Goal: Task Accomplishment & Management: Use online tool/utility

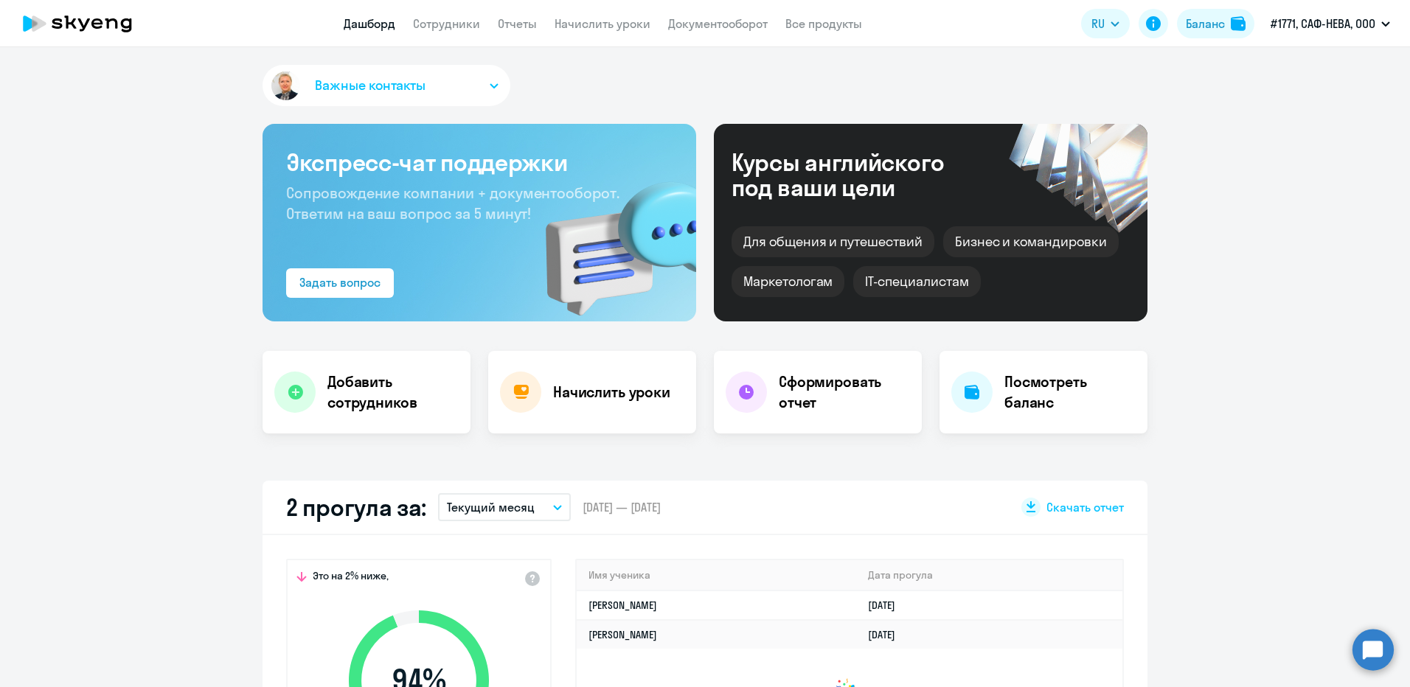
select select "30"
click at [805, 385] on h4 "Сформировать отчет" at bounding box center [844, 392] width 131 height 41
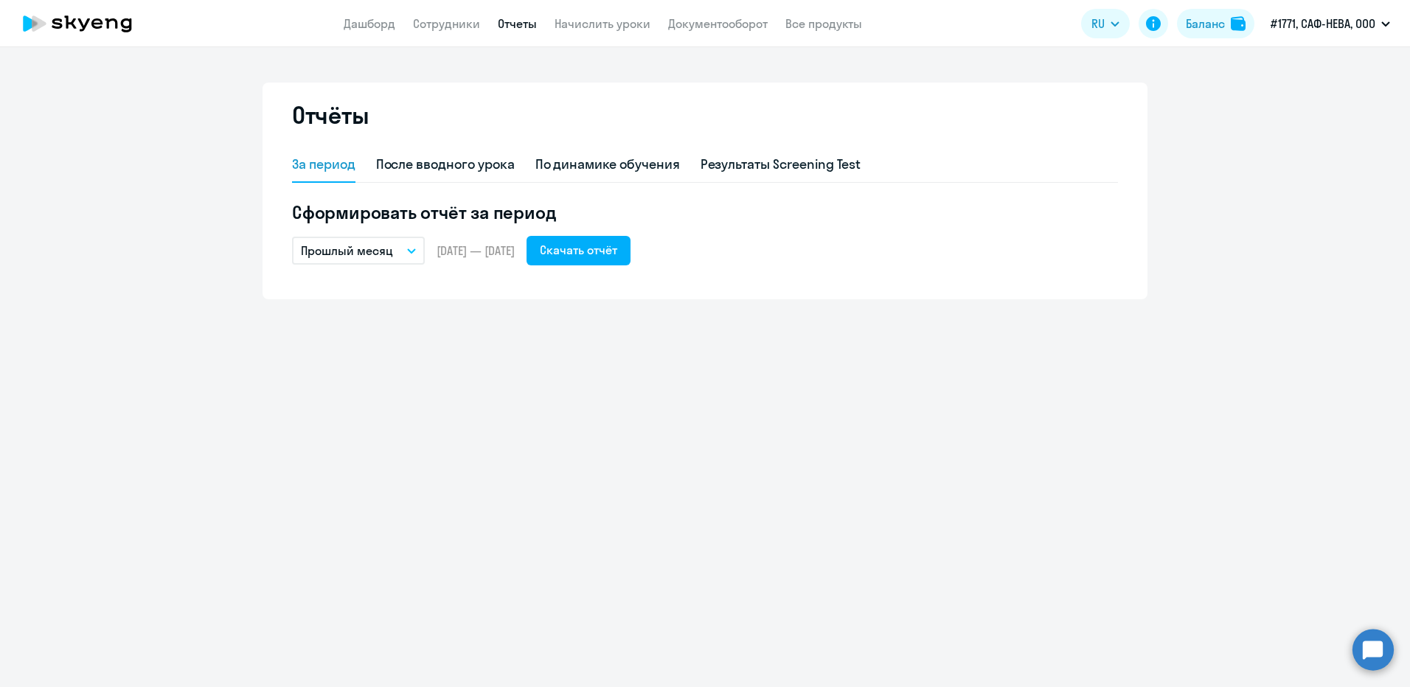
click at [403, 250] on button "Прошлый месяц" at bounding box center [358, 251] width 133 height 28
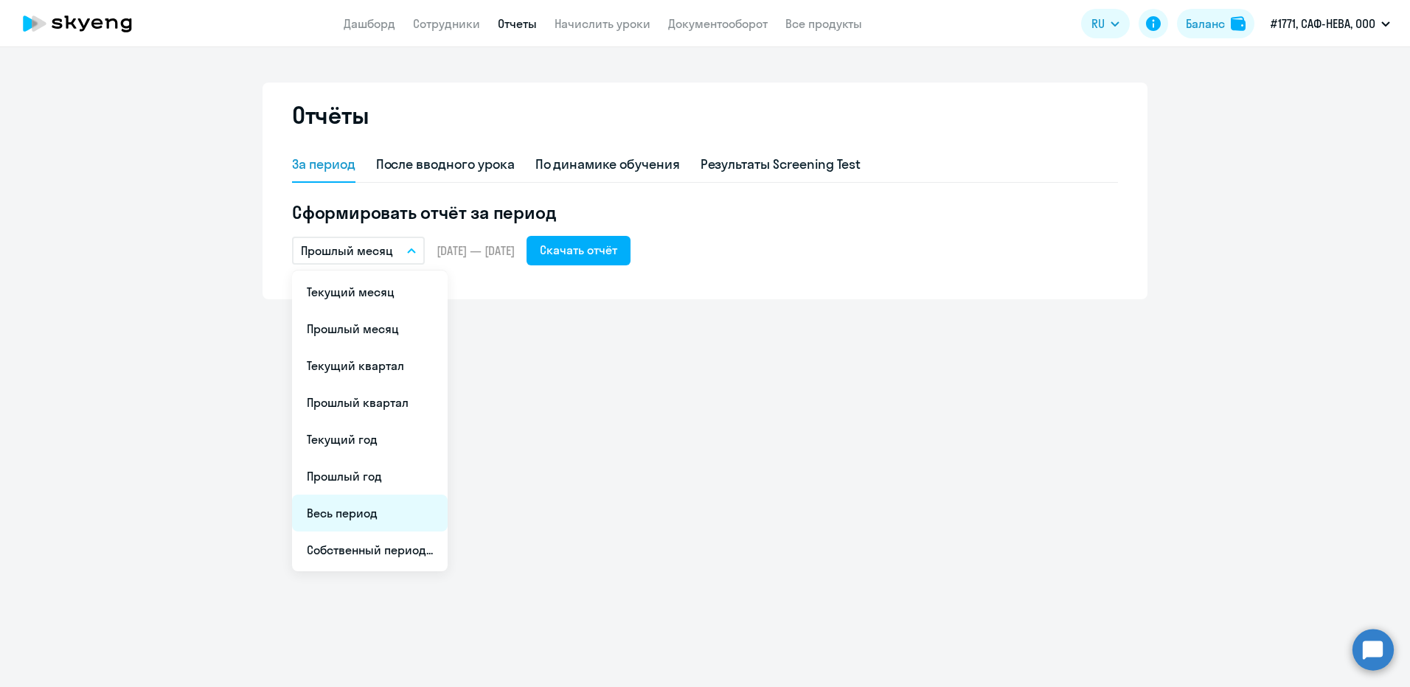
click at [372, 516] on li "Весь период" at bounding box center [370, 513] width 156 height 37
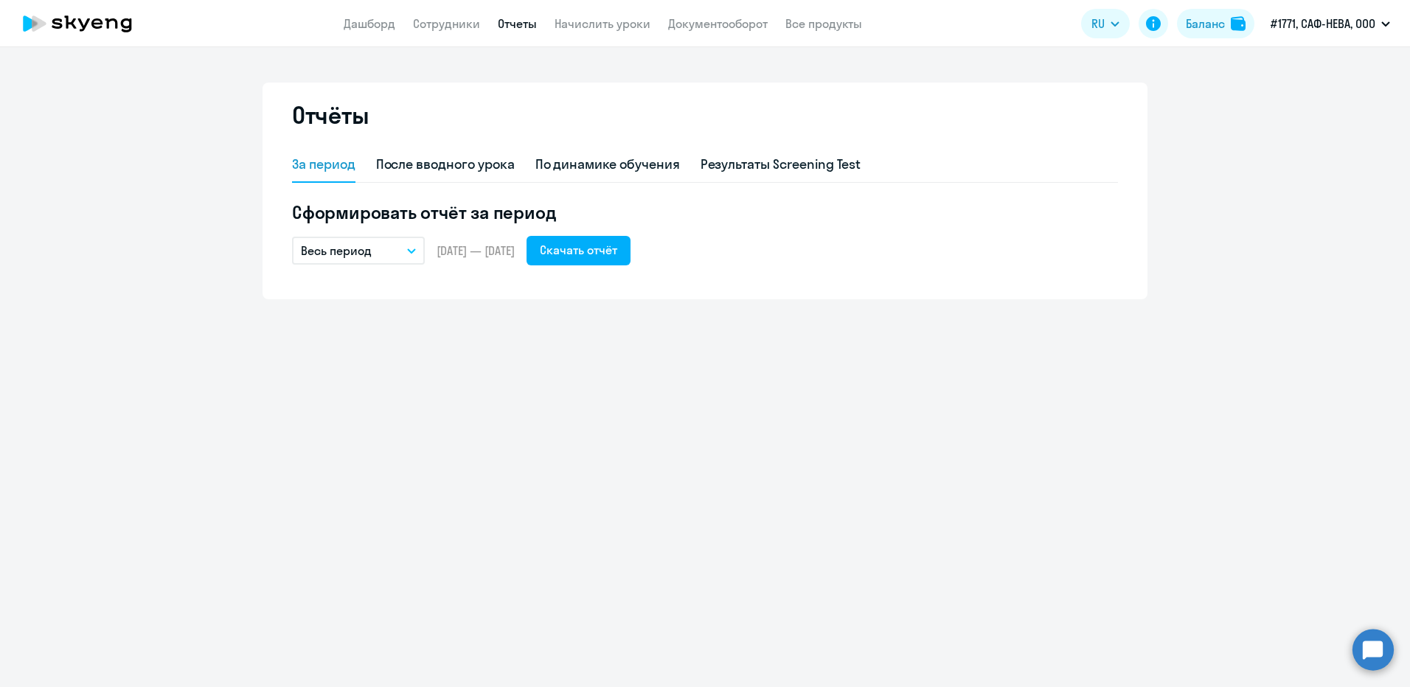
click at [415, 251] on icon "button" at bounding box center [411, 251] width 9 height 5
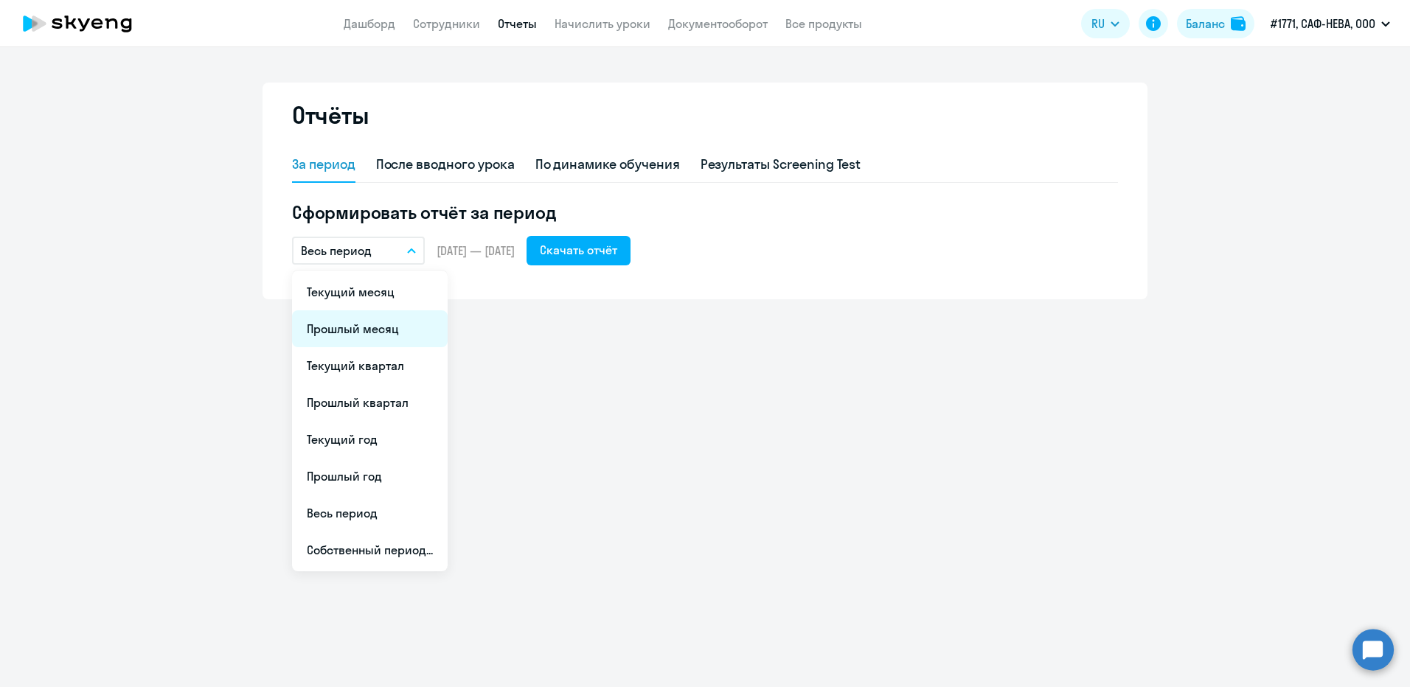
click at [374, 320] on li "Прошлый месяц" at bounding box center [370, 328] width 156 height 37
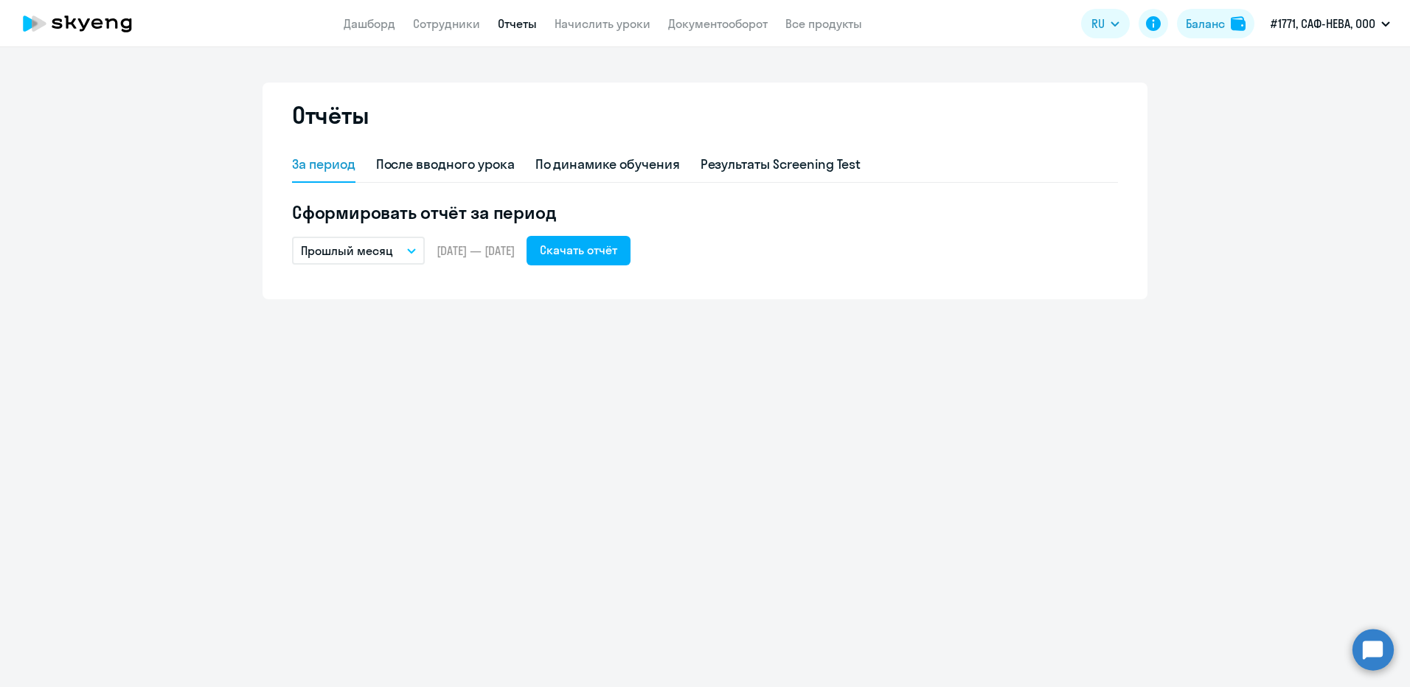
click at [409, 249] on icon "button" at bounding box center [411, 251] width 9 height 5
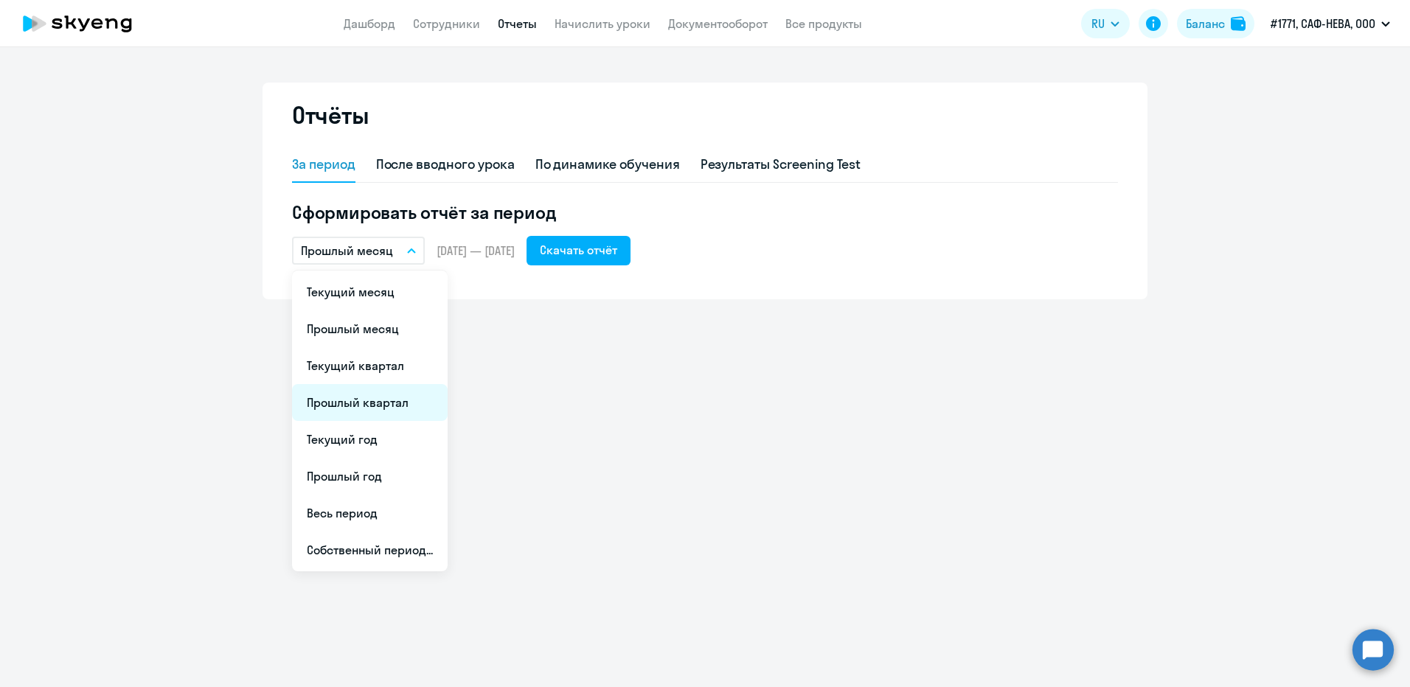
click at [388, 399] on li "Прошлый квартал" at bounding box center [370, 402] width 156 height 37
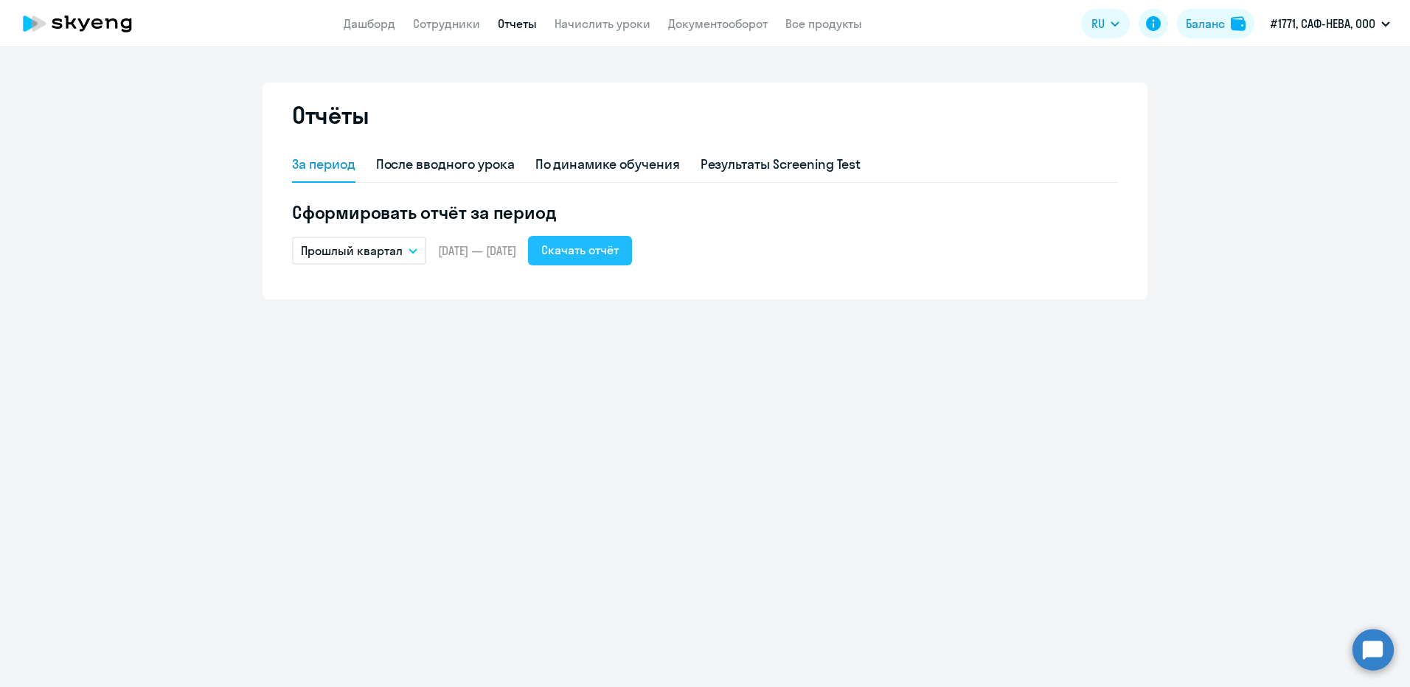
click at [619, 256] on div "Скачать отчёт" at bounding box center [579, 250] width 77 height 18
click at [605, 173] on div "По динамике обучения" at bounding box center [607, 164] width 145 height 19
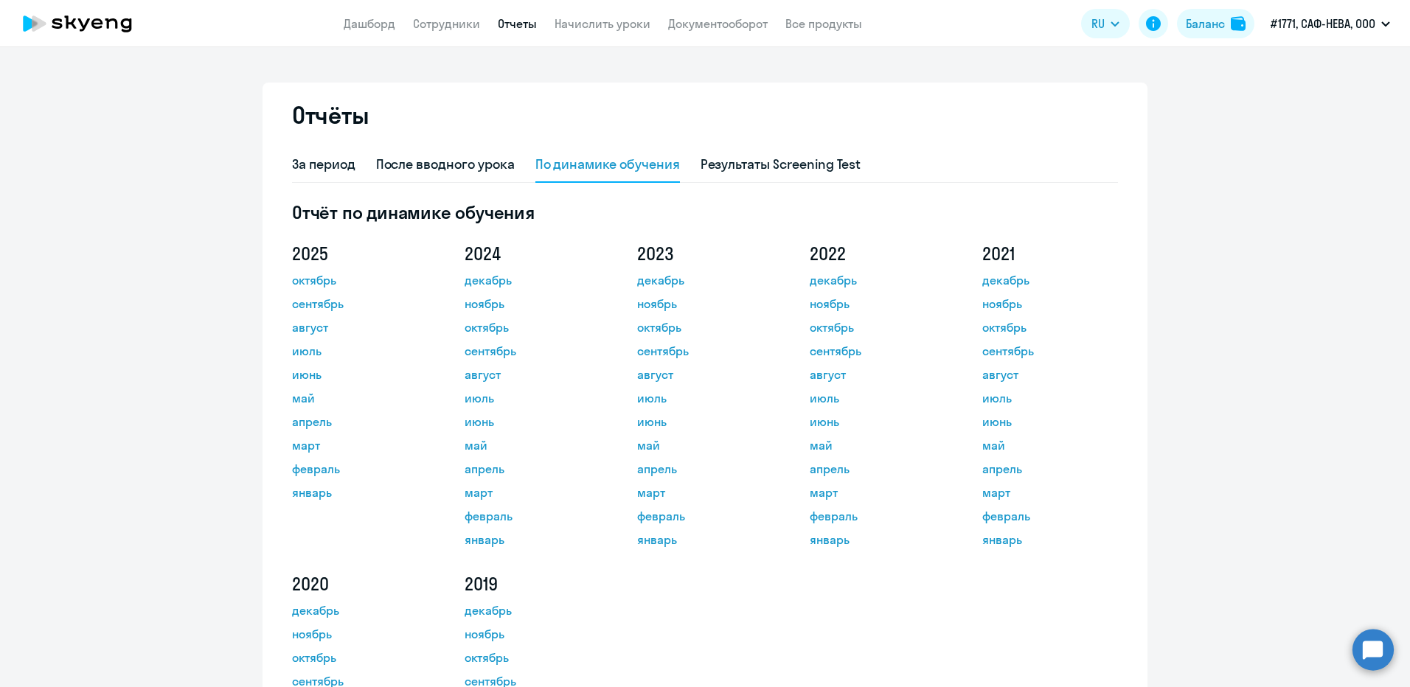
click at [442, 32] on app-menu-item-link "Сотрудники" at bounding box center [446, 24] width 67 height 18
click at [462, 23] on link "Сотрудники" at bounding box center [446, 23] width 67 height 15
select select "30"
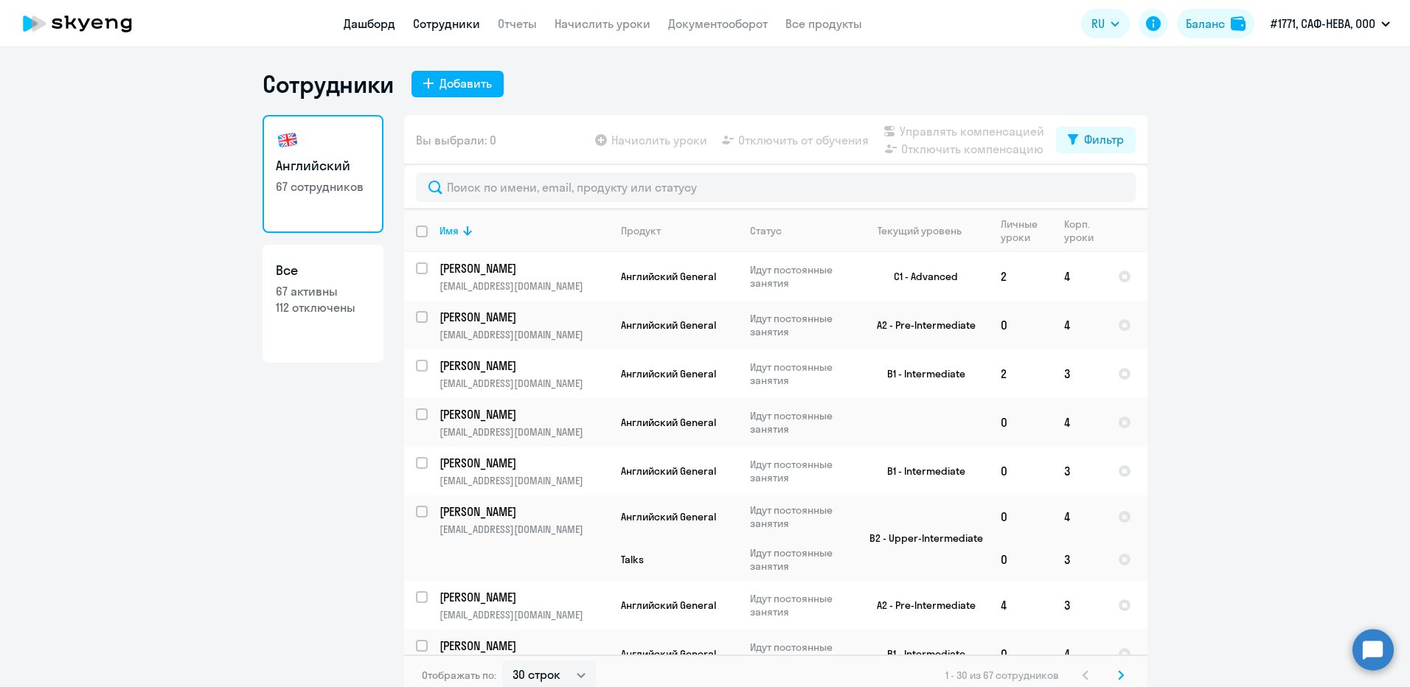
click at [361, 27] on link "Дашборд" at bounding box center [370, 23] width 52 height 15
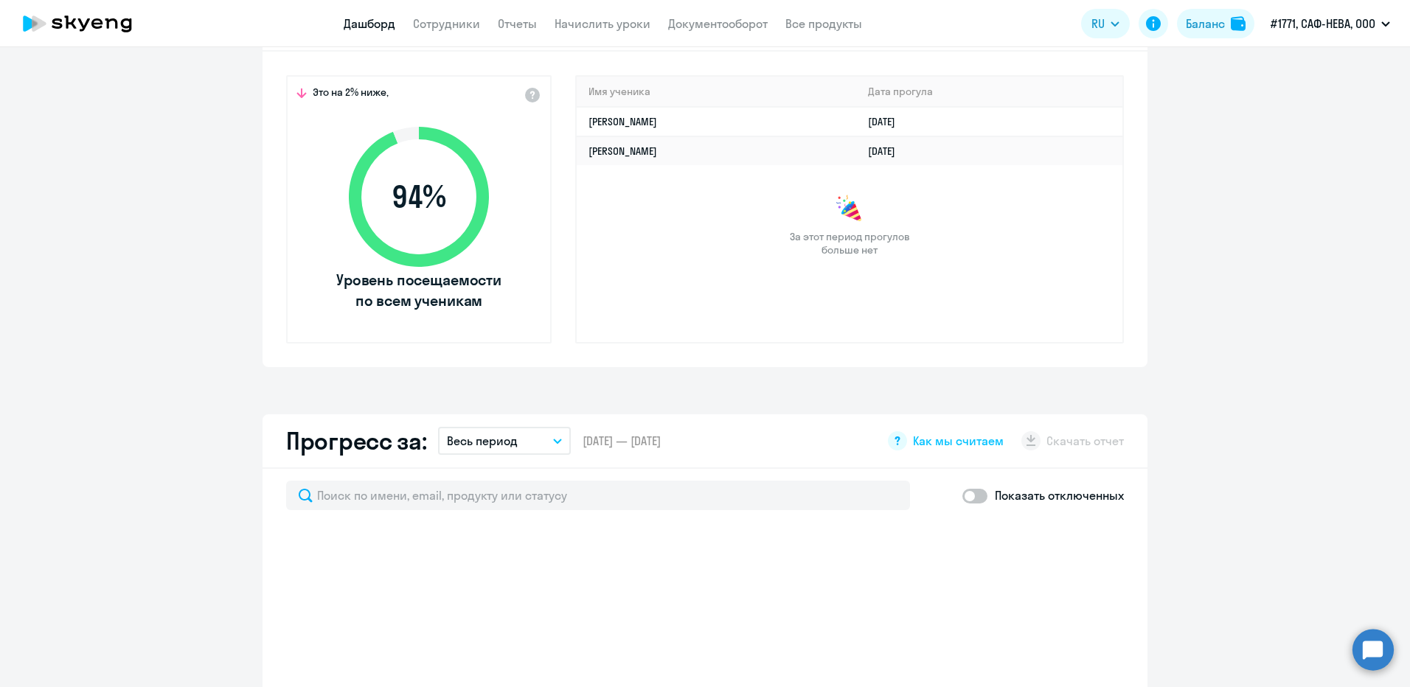
scroll to position [516, 0]
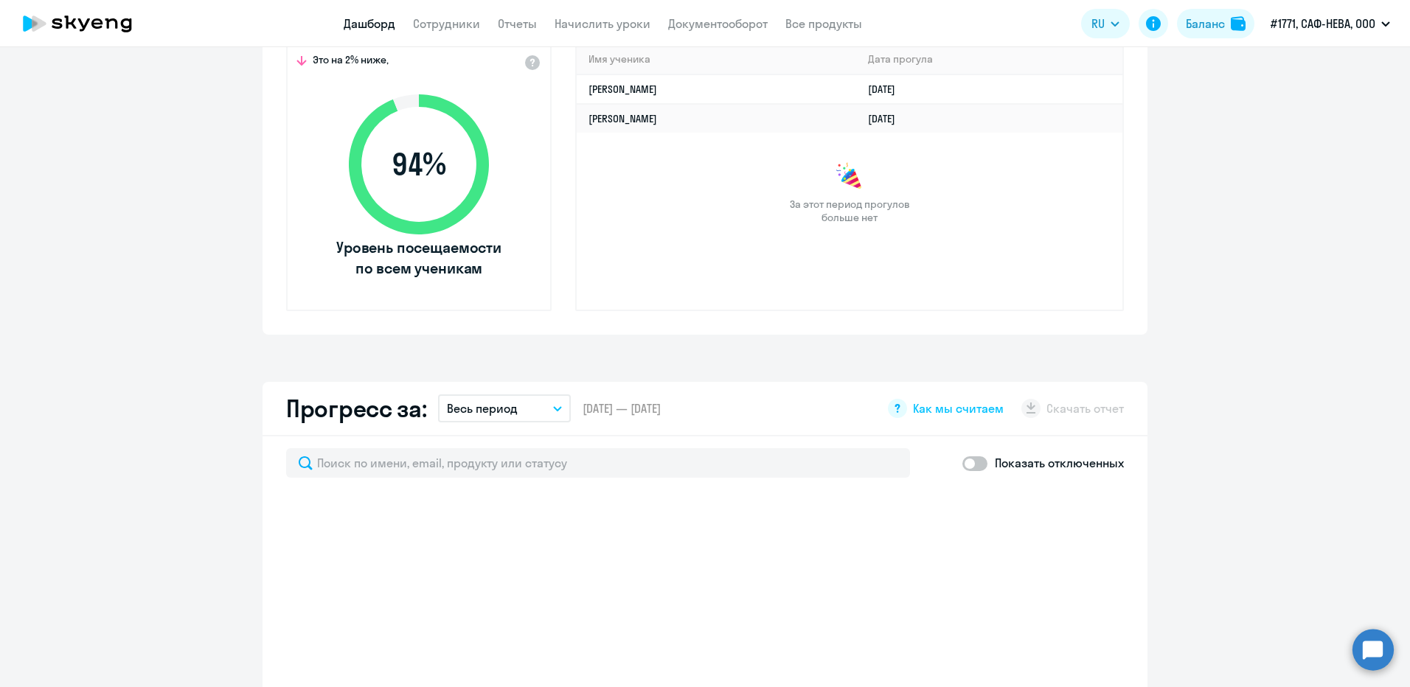
select select "30"
